Goal: Transaction & Acquisition: Purchase product/service

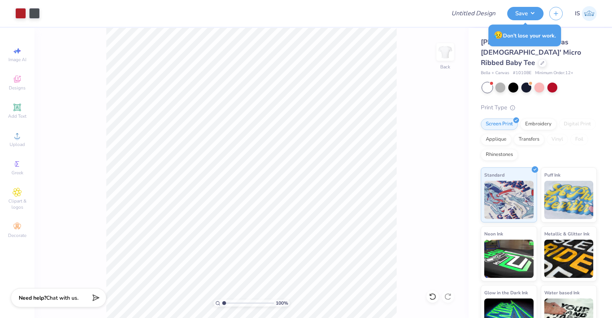
click at [543, 56] on div "[PERSON_NAME] + Canvas [DEMOGRAPHIC_DATA]' Micro Ribbed Baby Tee" at bounding box center [539, 52] width 116 height 31
click at [541, 60] on icon at bounding box center [542, 62] width 4 height 4
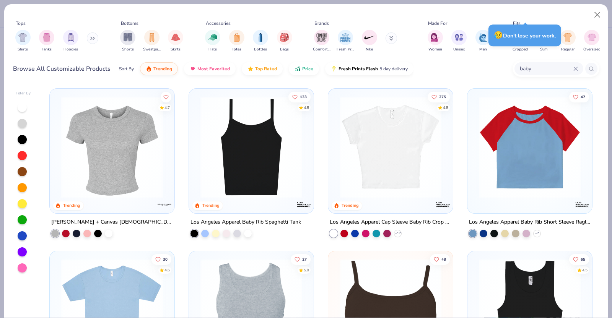
click at [505, 72] on div "Browse All Customizable Products Sort By Trending Most Favorited Top Rated Pric…" at bounding box center [306, 68] width 586 height 21
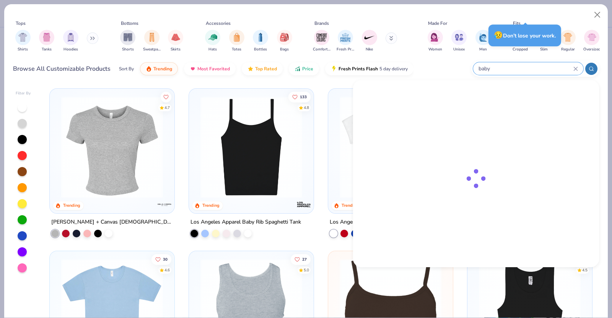
click at [528, 71] on input "baby" at bounding box center [526, 68] width 96 height 9
type input "y"
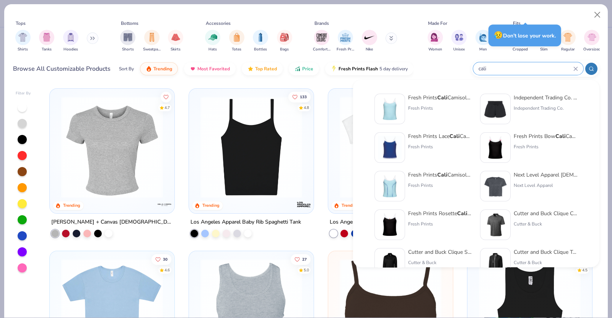
type input "cali"
click at [455, 96] on div "Fresh Prints Cali Camisole Top" at bounding box center [440, 98] width 64 height 8
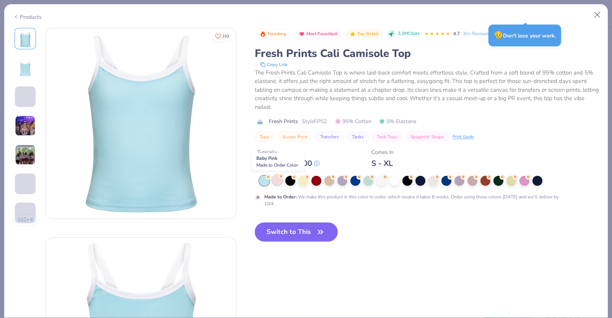
click at [278, 181] on div at bounding box center [277, 180] width 10 height 10
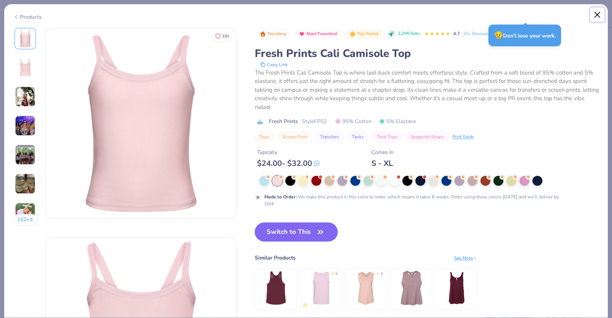
click at [595, 16] on button "Close" at bounding box center [597, 15] width 15 height 15
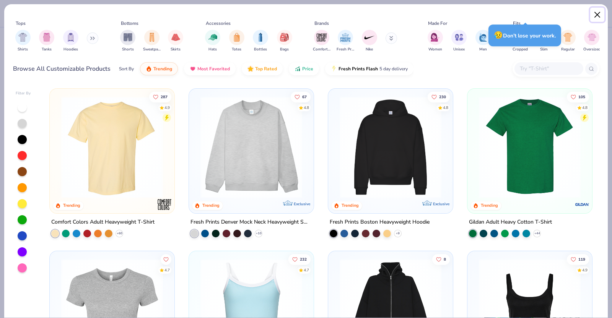
click at [595, 13] on button "Close" at bounding box center [597, 15] width 15 height 15
